Goal: Task Accomplishment & Management: Complete application form

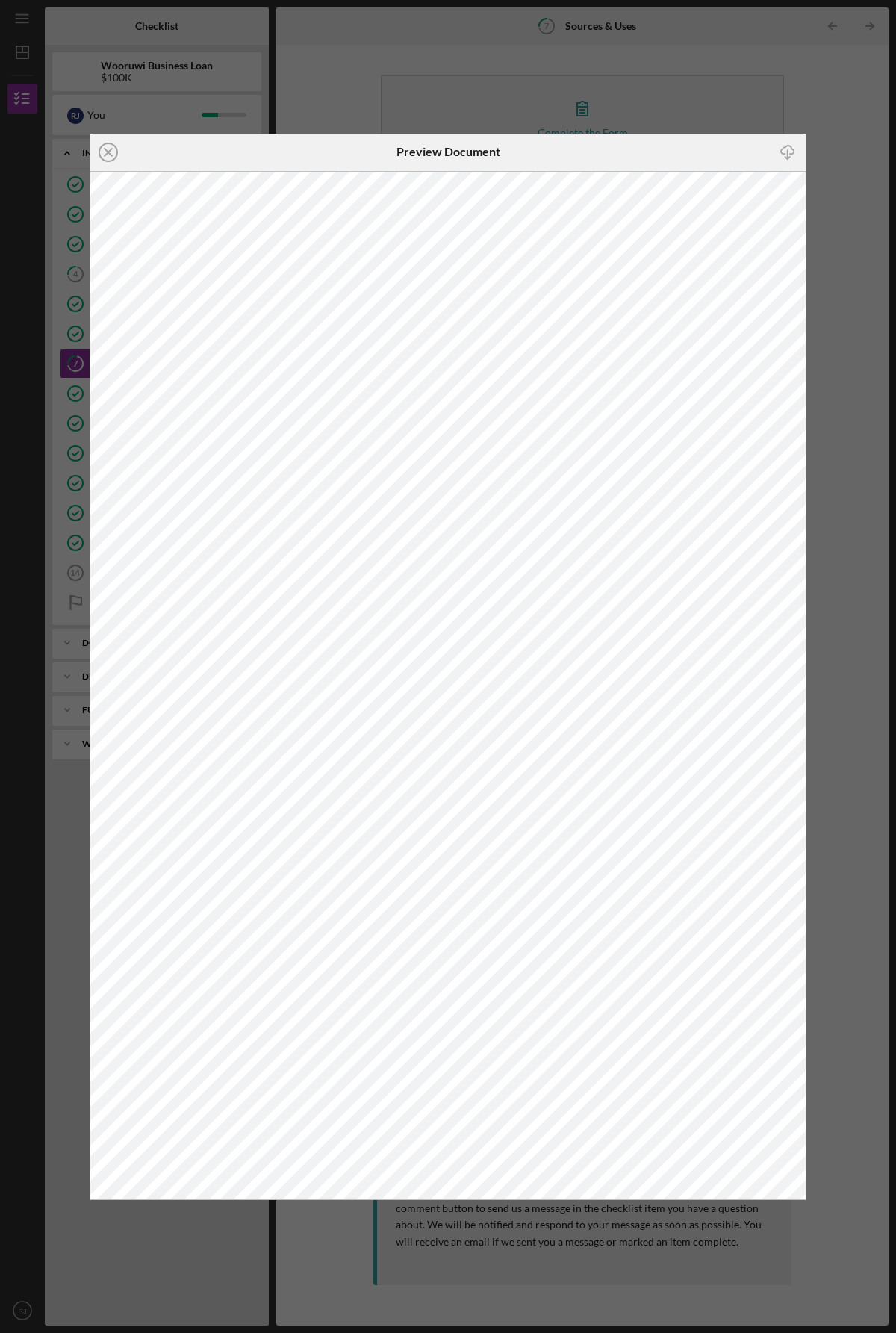
click at [821, 89] on div "Icon/Close Preview Document Icon/Download" at bounding box center [448, 666] width 896 height 1333
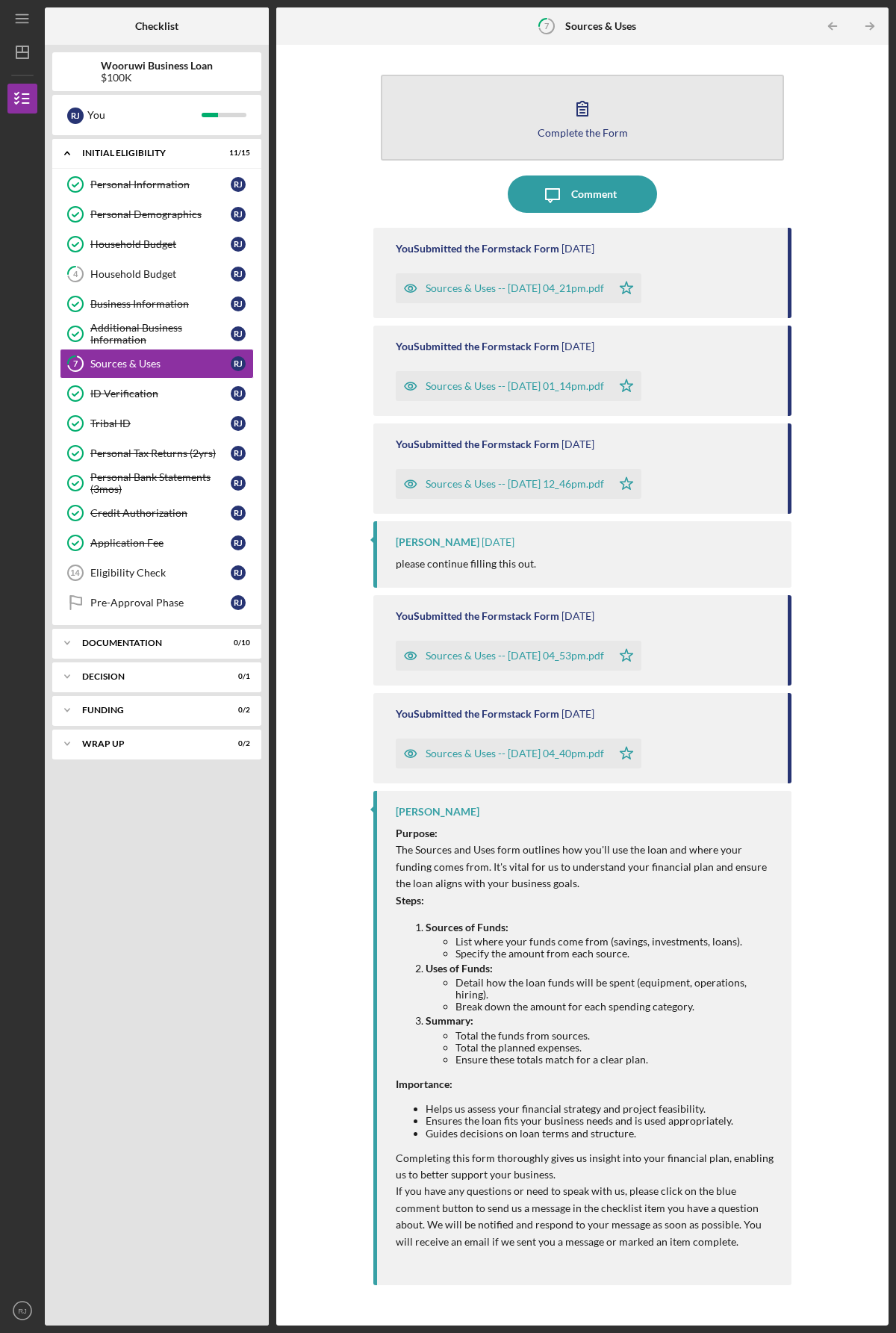
click at [592, 113] on icon "button" at bounding box center [582, 108] width 37 height 37
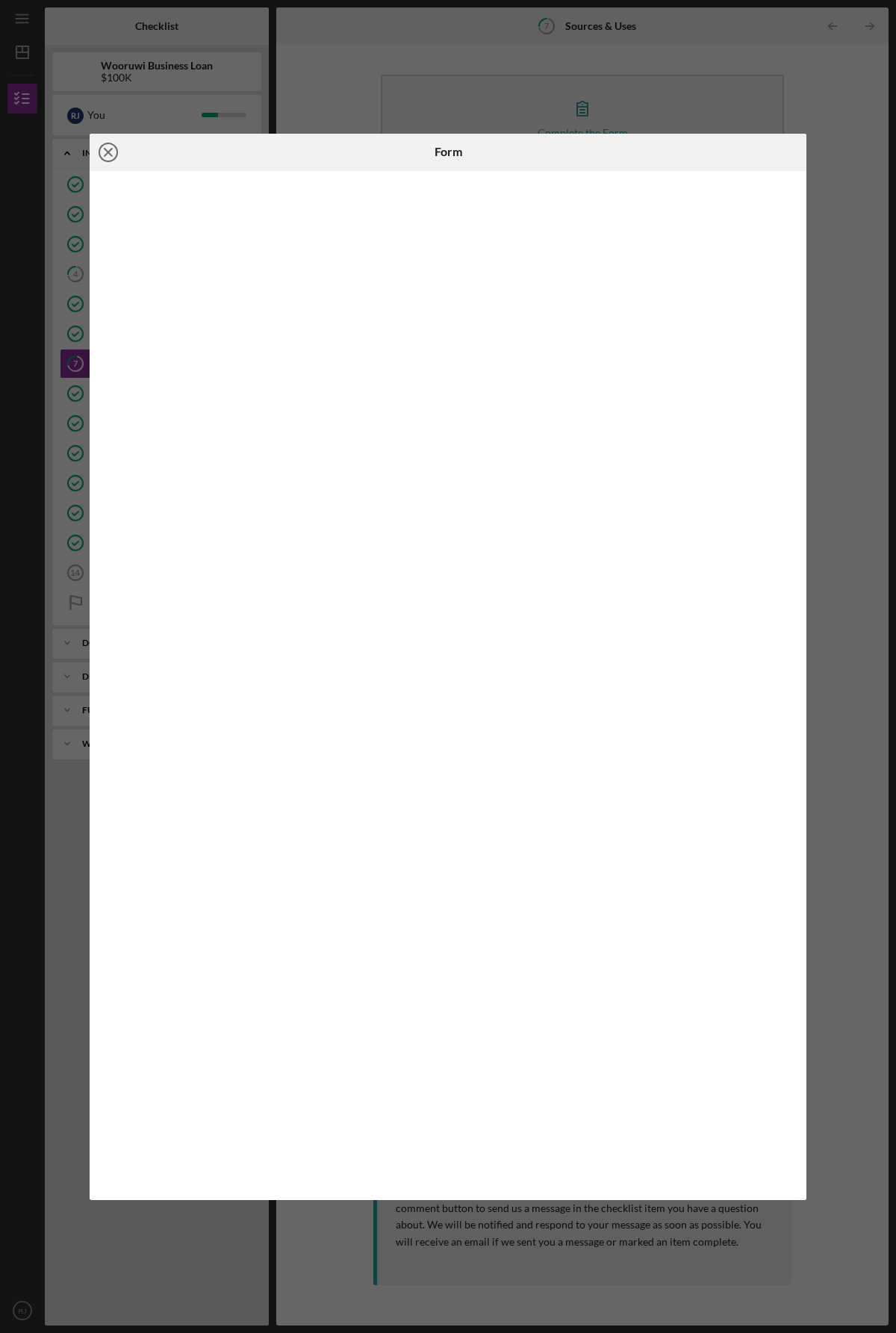
click at [103, 150] on icon "Icon/Close" at bounding box center [107, 151] width 37 height 37
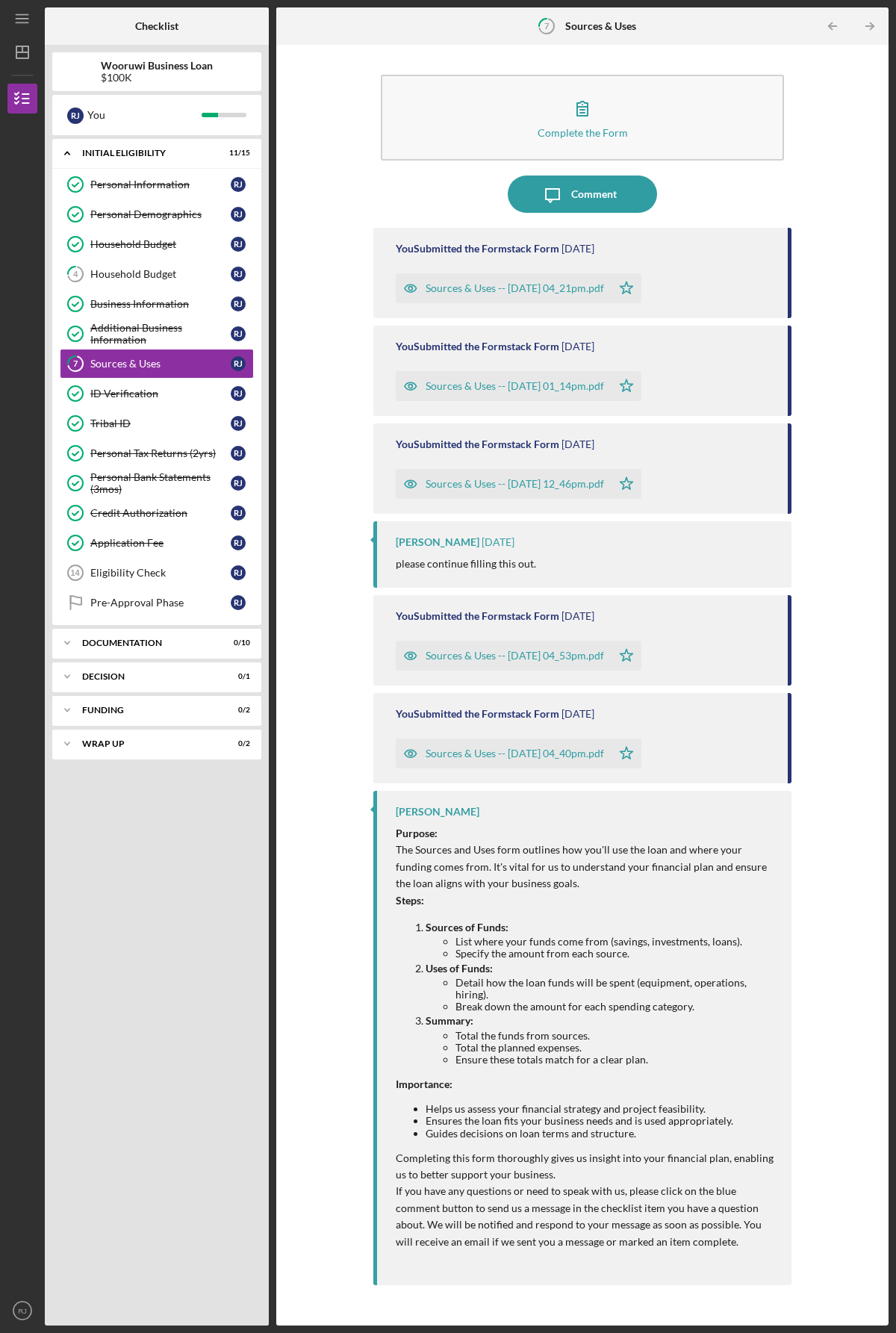
click at [819, 882] on div "Complete the Form Form Icon/Message Comment You Submitted the Formstack Form [D…" at bounding box center [582, 685] width 598 height 1266
click at [830, 957] on div "Complete the Form Form Icon/Message Comment You Submitted the Formstack Form [D…" at bounding box center [582, 685] width 598 height 1266
click at [127, 185] on div "Personal Information" at bounding box center [160, 185] width 140 height 12
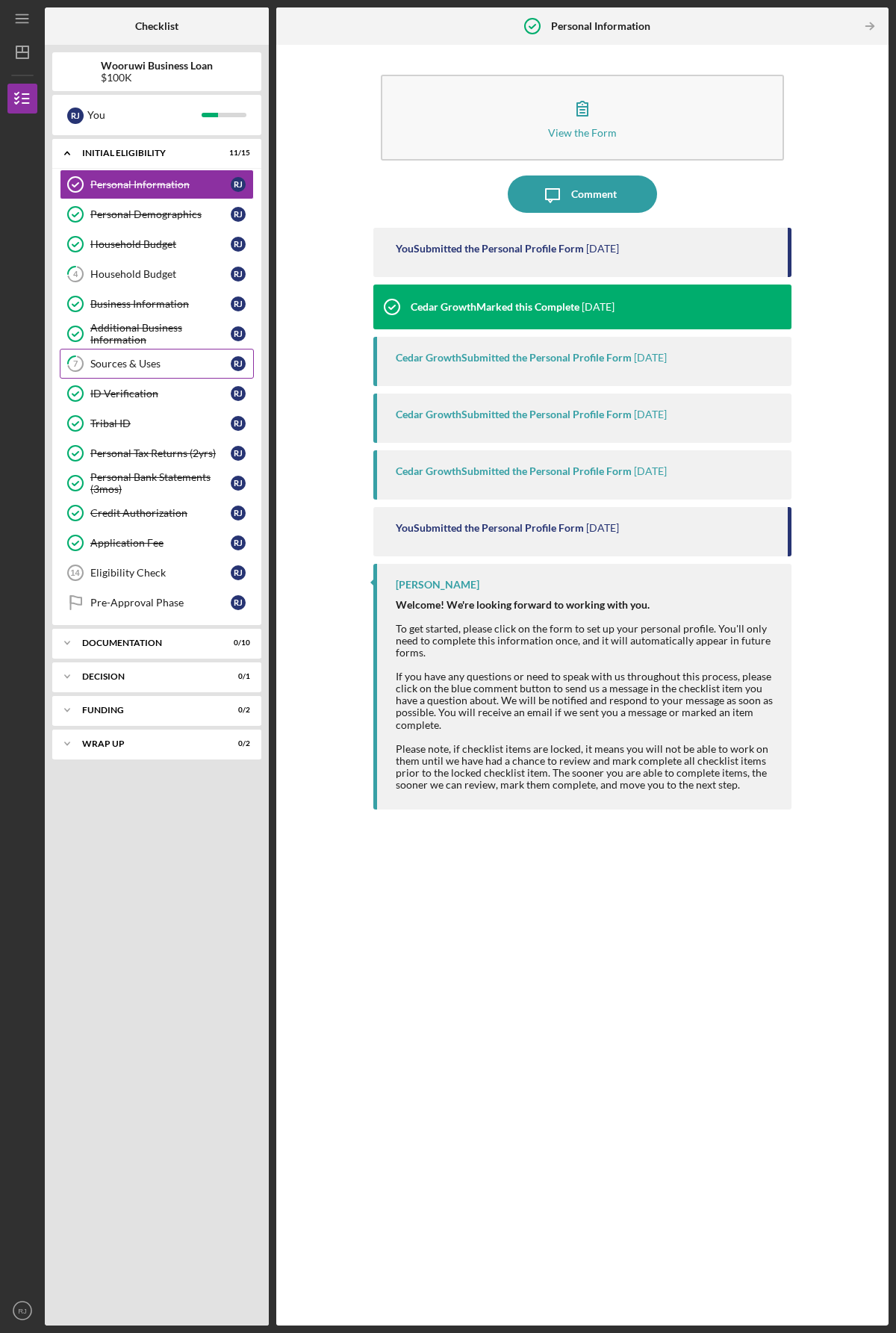
click at [132, 365] on div "Sources & Uses" at bounding box center [160, 364] width 140 height 12
